Goal: Find specific page/section: Find specific page/section

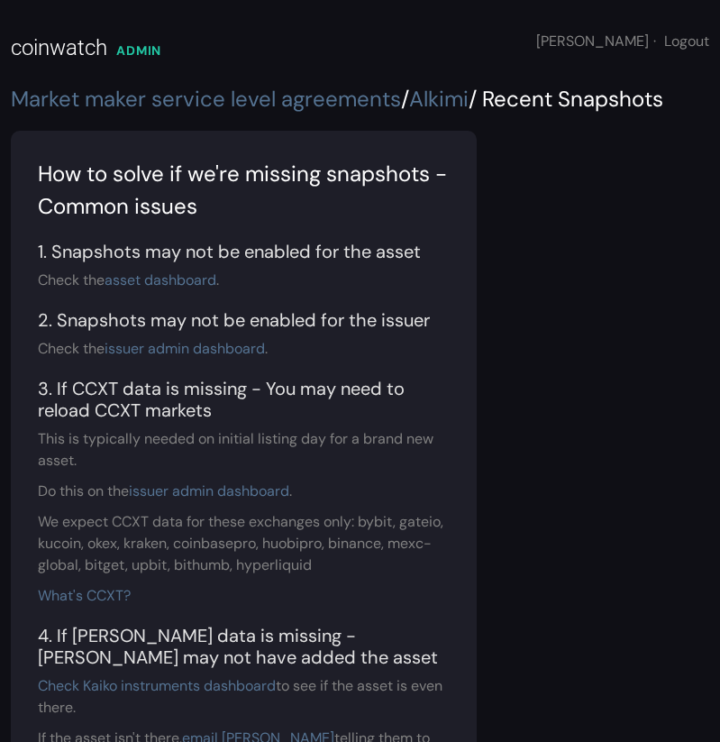
click at [3, 87] on div "Market maker service level agreements / Alkimi / Recent Snapshots" at bounding box center [360, 102] width 720 height 39
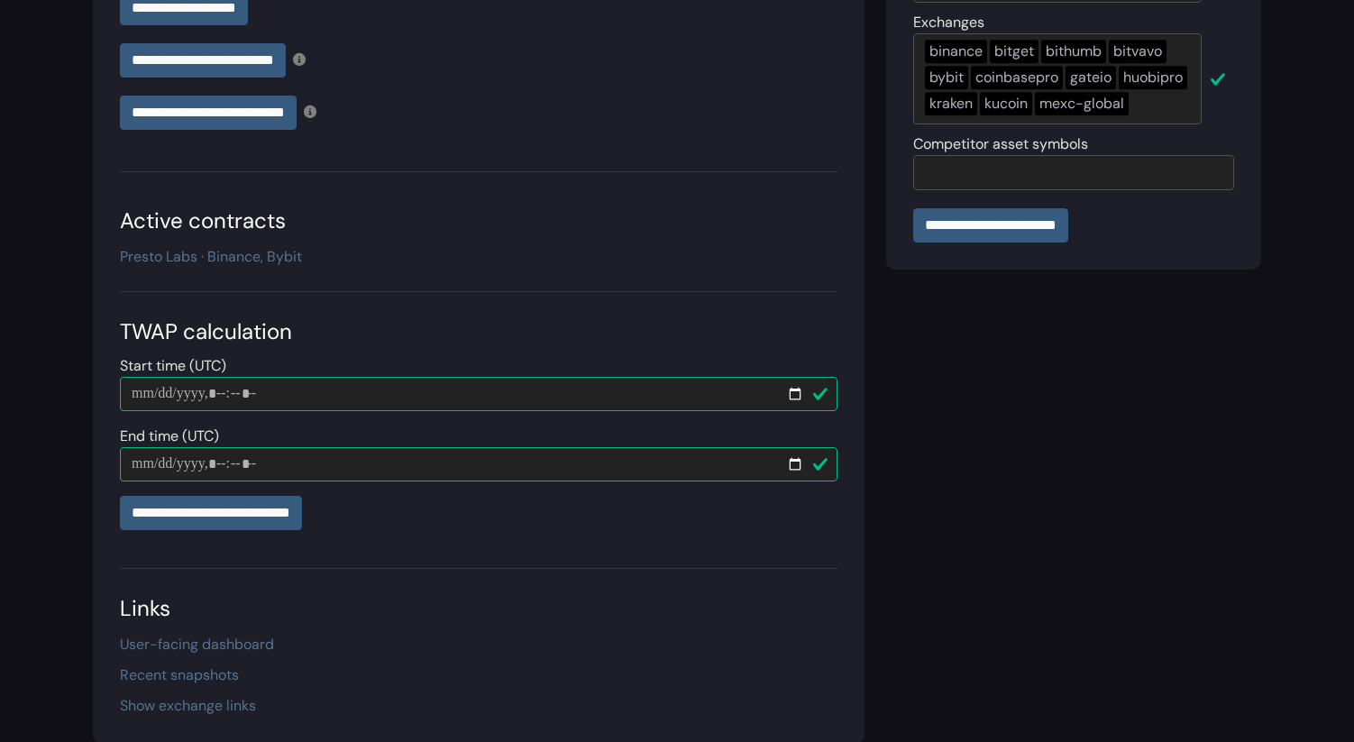
scroll to position [504, 0]
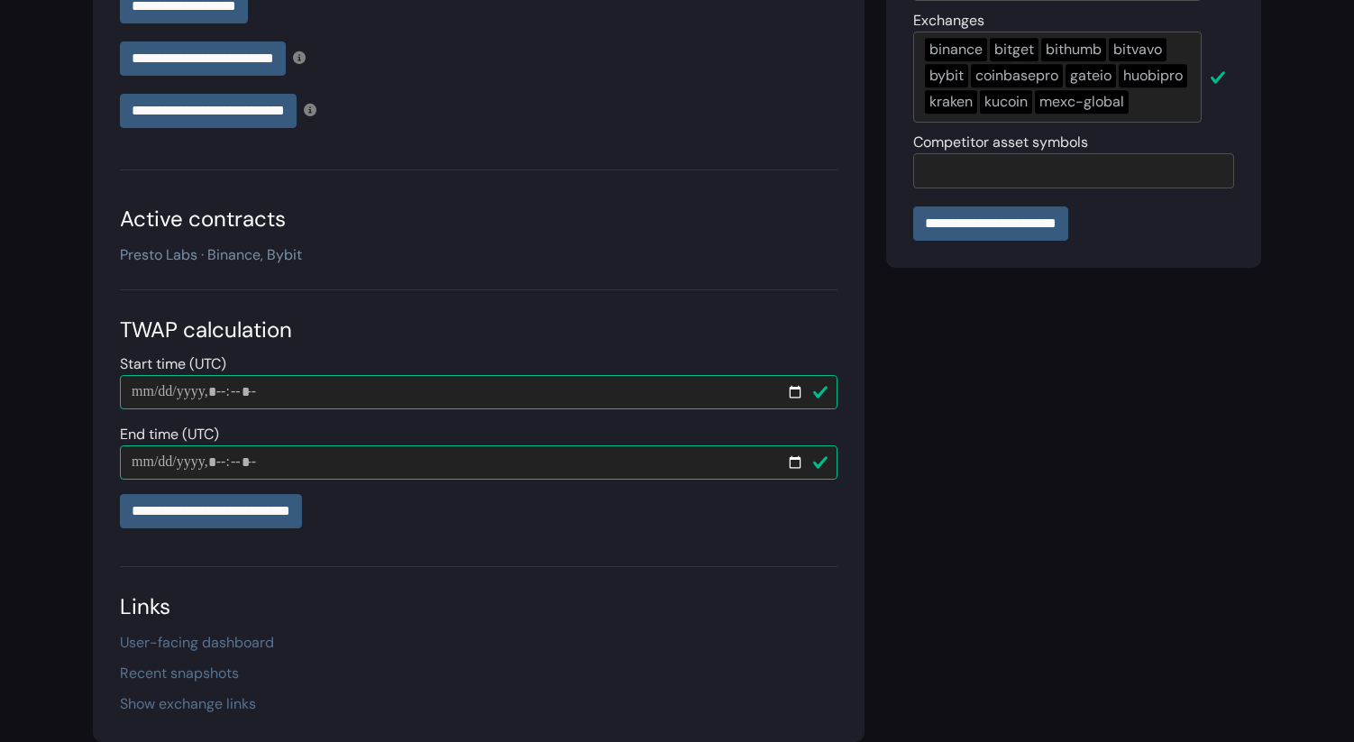
click at [175, 261] on link "Presto Labs · Binance, Bybit" at bounding box center [211, 254] width 182 height 19
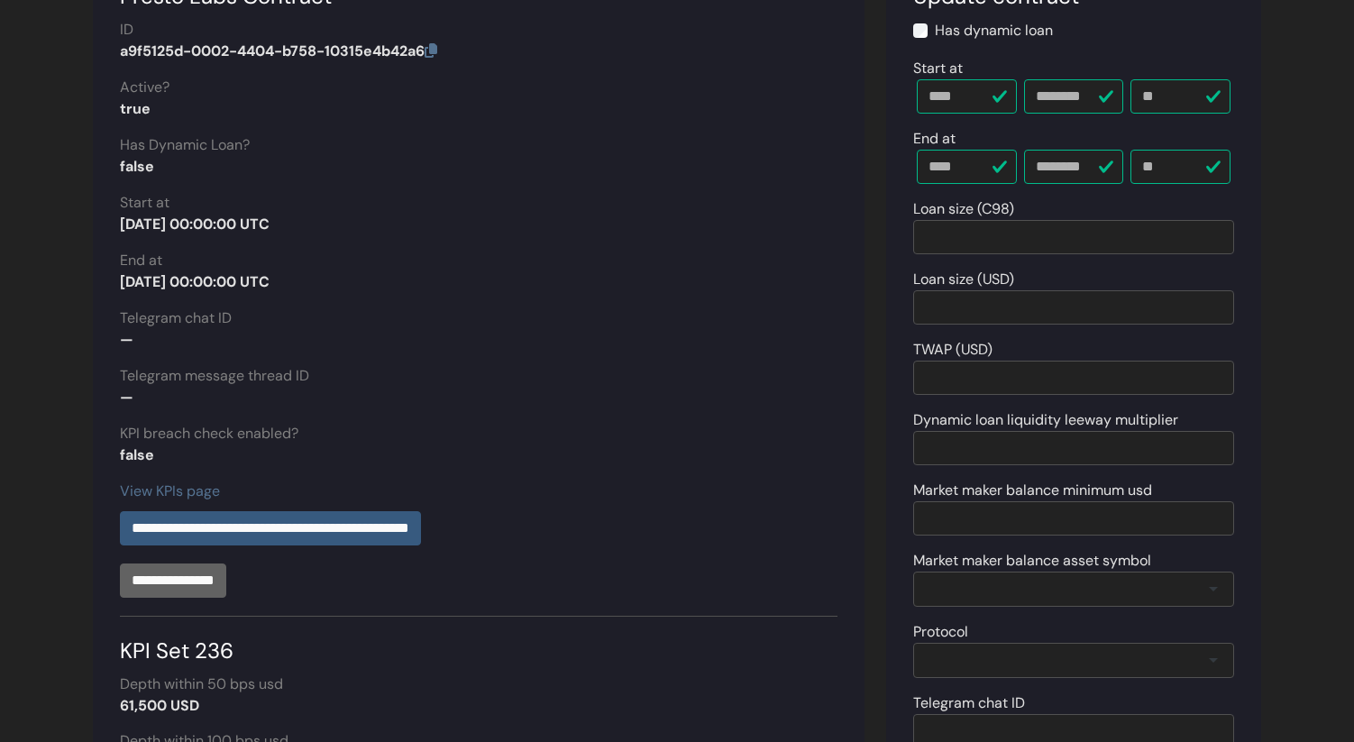
scroll to position [211, 0]
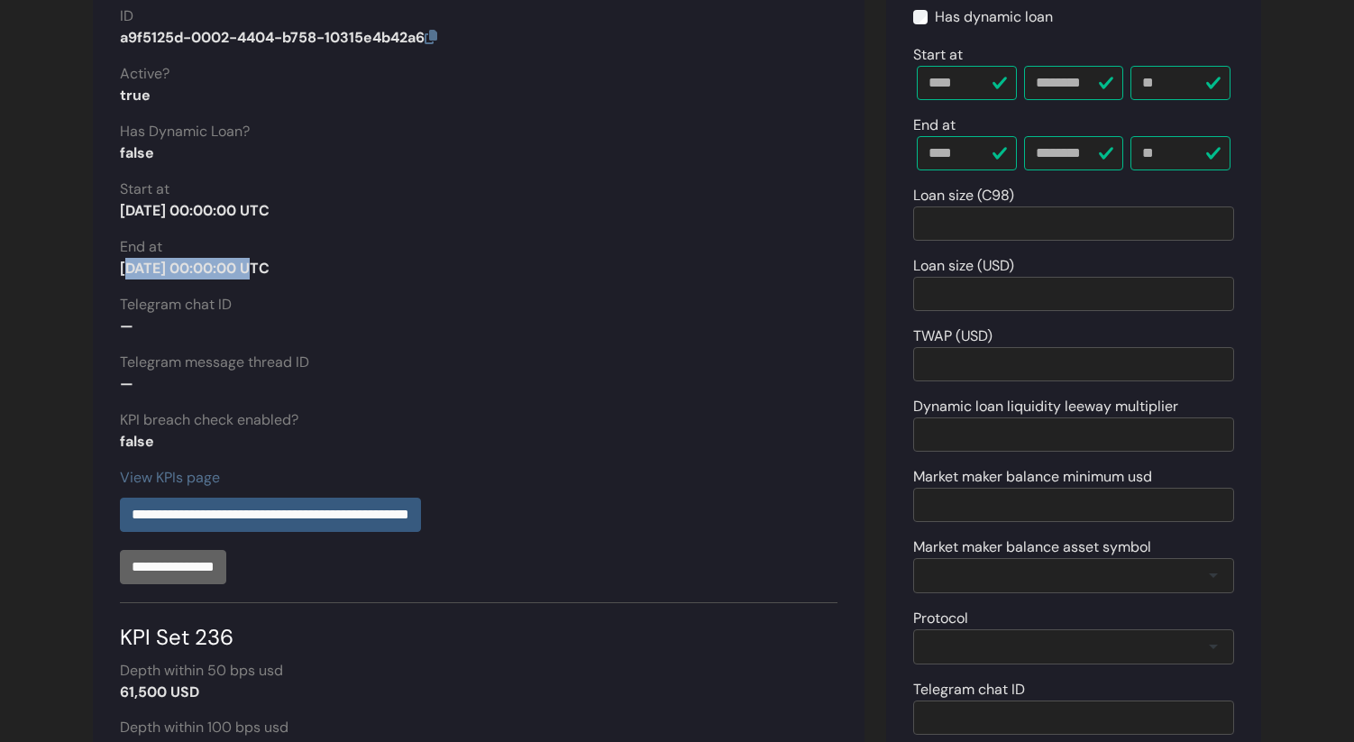
drag, startPoint x: 251, startPoint y: 270, endPoint x: 71, endPoint y: 265, distance: 180.3
click at [136, 269] on strong "[DATE] 00:00:00 UTC" at bounding box center [195, 268] width 150 height 19
drag, startPoint x: 120, startPoint y: 269, endPoint x: 255, endPoint y: 271, distance: 135.2
click at [255, 271] on strong "[DATE] 00:00:00 UTC" at bounding box center [195, 268] width 150 height 19
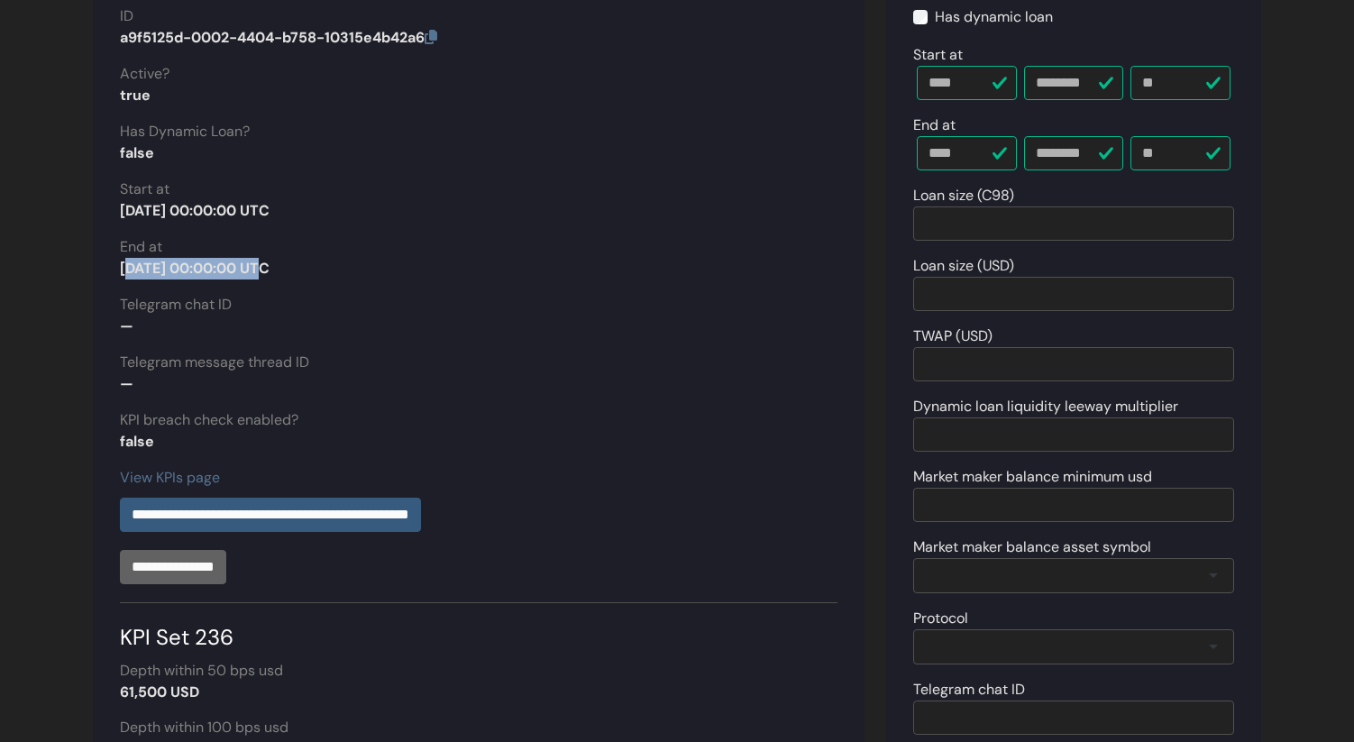
click at [255, 271] on strong "[DATE] 00:00:00 UTC" at bounding box center [195, 268] width 150 height 19
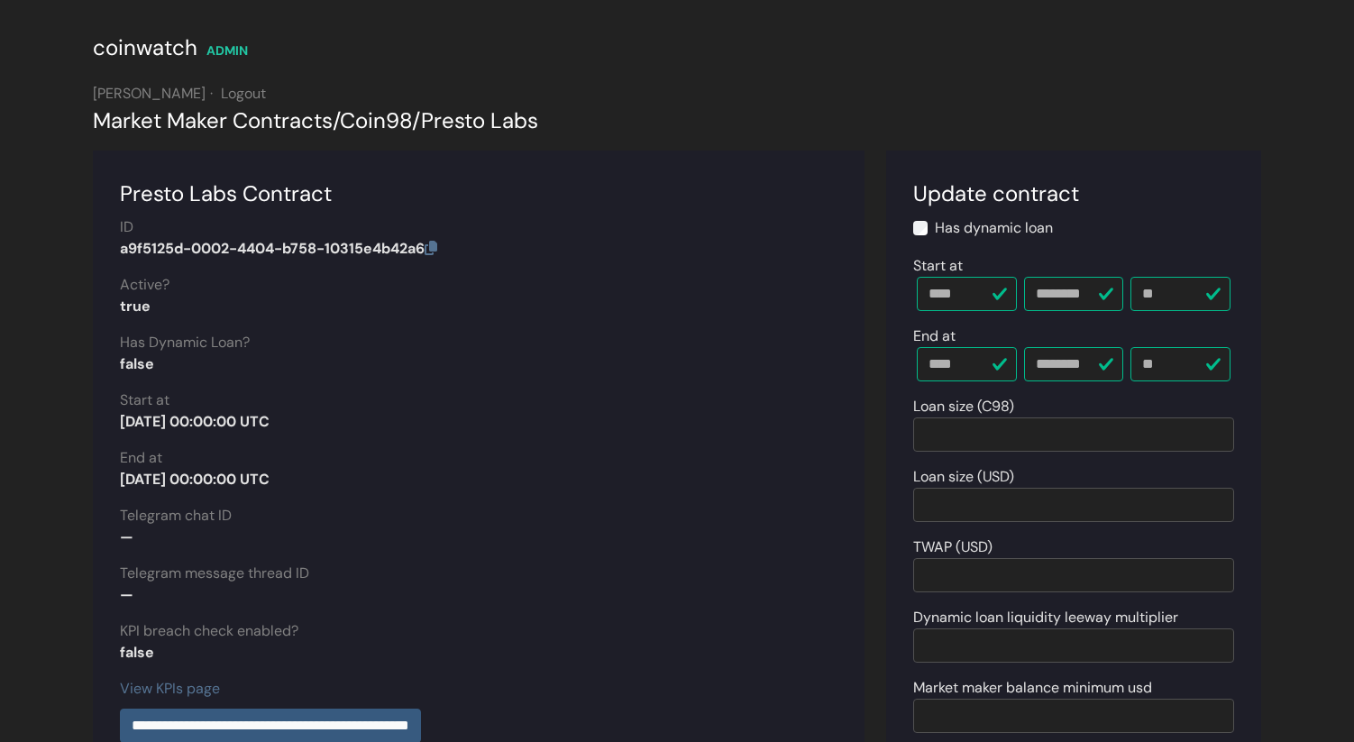
scroll to position [39, 0]
